Goal: Information Seeking & Learning: Find specific fact

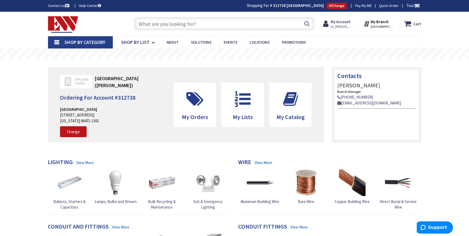
click at [144, 26] on input "text" at bounding box center [224, 23] width 180 height 13
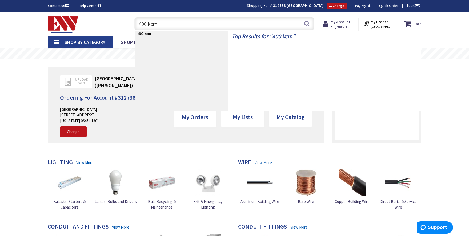
type input "400 kcmil"
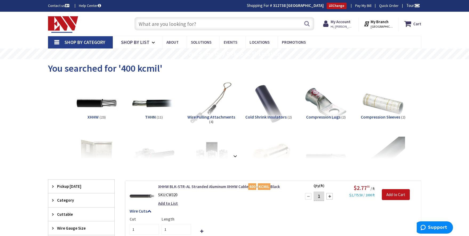
click at [204, 23] on input "text" at bounding box center [224, 23] width 180 height 13
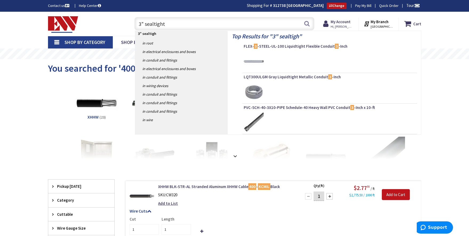
type input "3" sealtight"
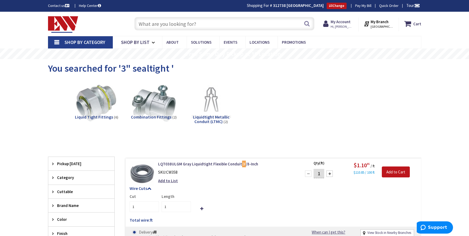
click at [195, 30] on div "Search" at bounding box center [223, 23] width 183 height 17
click at [194, 26] on input "text" at bounding box center [224, 23] width 180 height 13
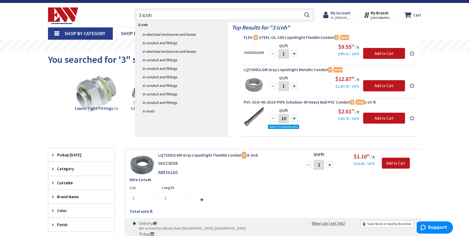
scroll to position [9, 0]
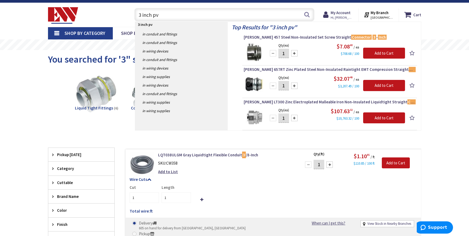
type input "3 inch pvc"
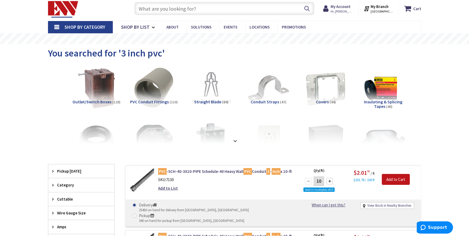
scroll to position [16, 0]
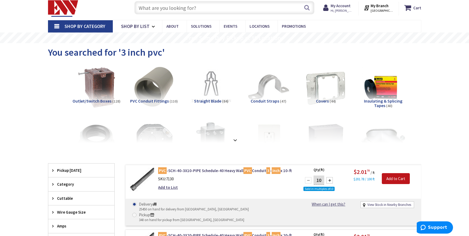
click at [211, 8] on input "text" at bounding box center [224, 7] width 180 height 13
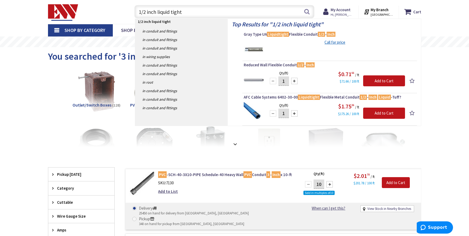
drag, startPoint x: 191, startPoint y: 9, endPoint x: 89, endPoint y: 5, distance: 101.6
click at [89, 5] on div "Skip to Content Toggle Nav 1/2 inch liquid tight 1/2 inch liquid tight Search C…" at bounding box center [235, 12] width 400 height 24
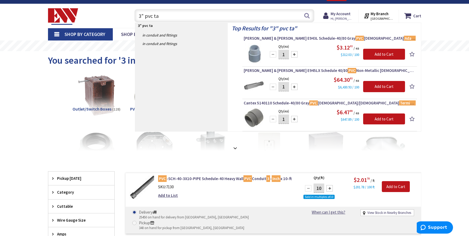
type input "3" pvc ta"
